Goal: Task Accomplishment & Management: Use online tool/utility

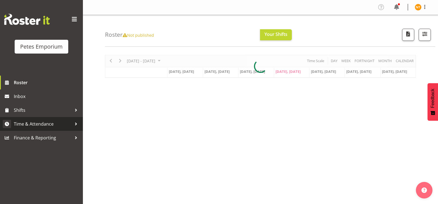
click at [35, 125] on span "Time & Attendance" at bounding box center [43, 124] width 58 height 8
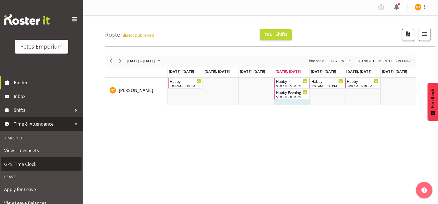
click at [26, 165] on span "GPS Time Clock" at bounding box center [41, 164] width 75 height 8
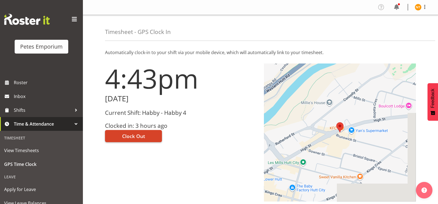
click at [131, 137] on span "Clock Out" at bounding box center [133, 136] width 23 height 7
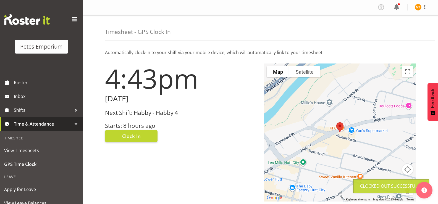
click at [418, 9] on img at bounding box center [417, 7] width 7 height 7
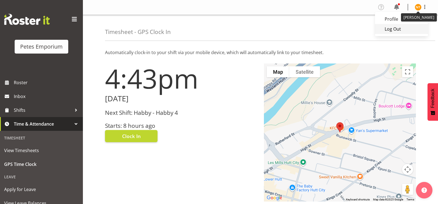
click at [394, 31] on link "Log Out" at bounding box center [401, 29] width 53 height 10
